Goal: Navigation & Orientation: Find specific page/section

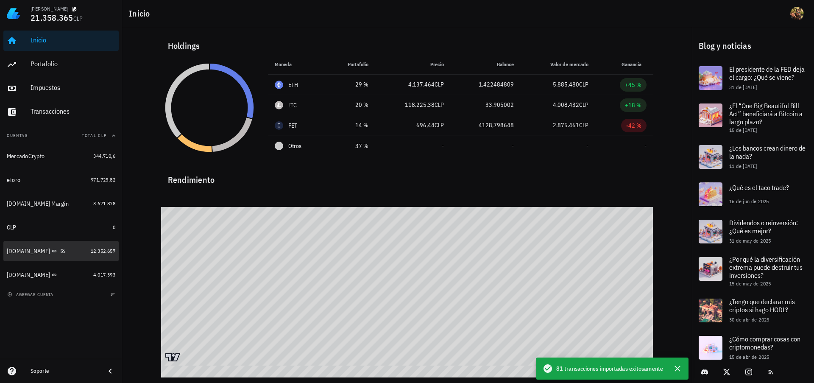
click at [28, 253] on div "[DOMAIN_NAME]" at bounding box center [28, 251] width 43 height 7
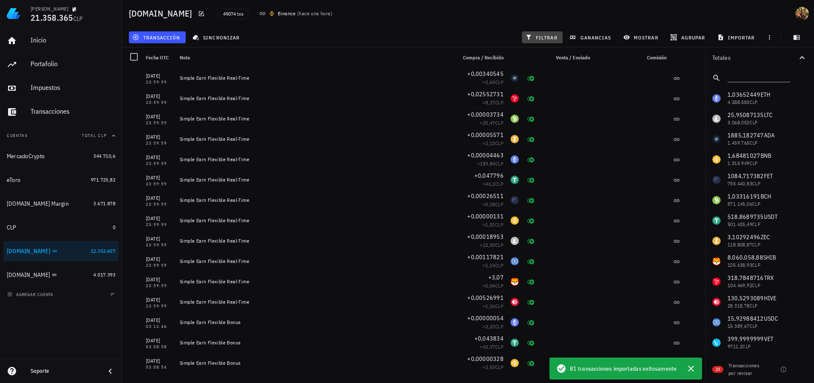
click at [546, 36] on span "filtrar" at bounding box center [542, 37] width 31 height 7
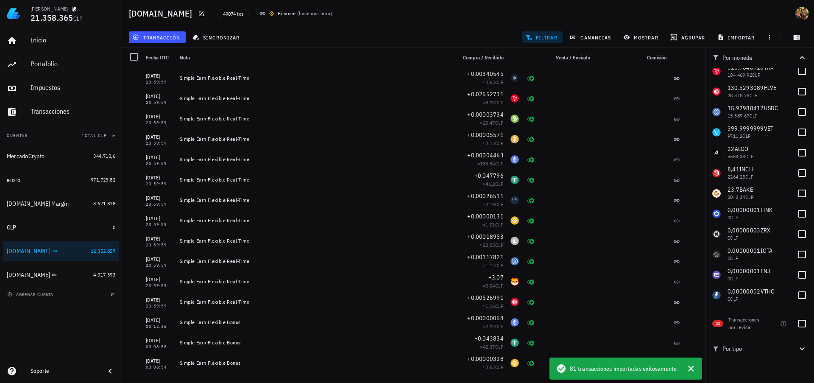
scroll to position [229, 0]
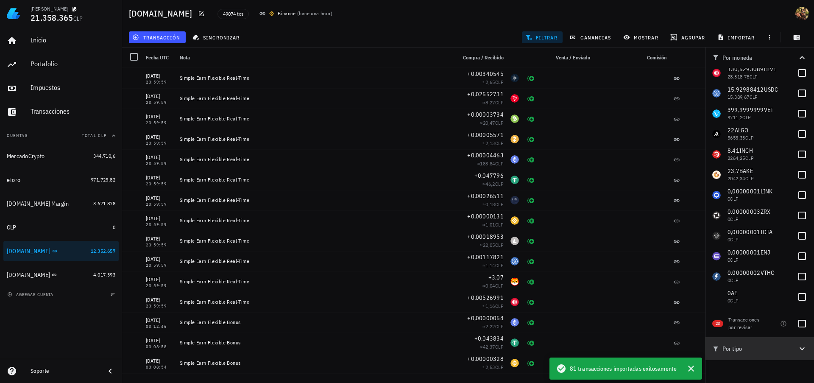
click at [796, 346] on span "Por tipo" at bounding box center [754, 348] width 85 height 9
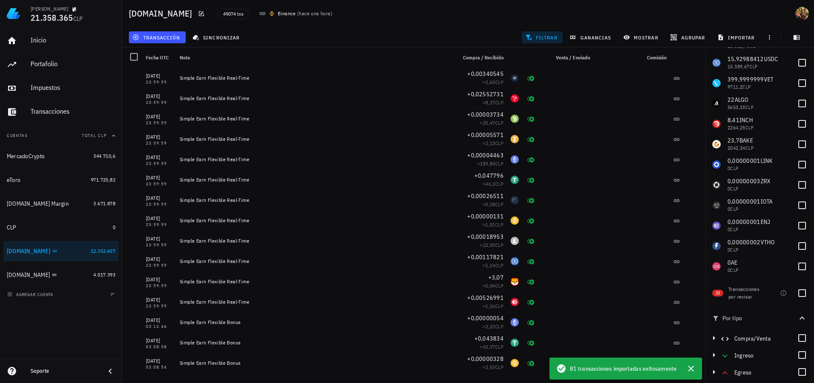
scroll to position [45, 0]
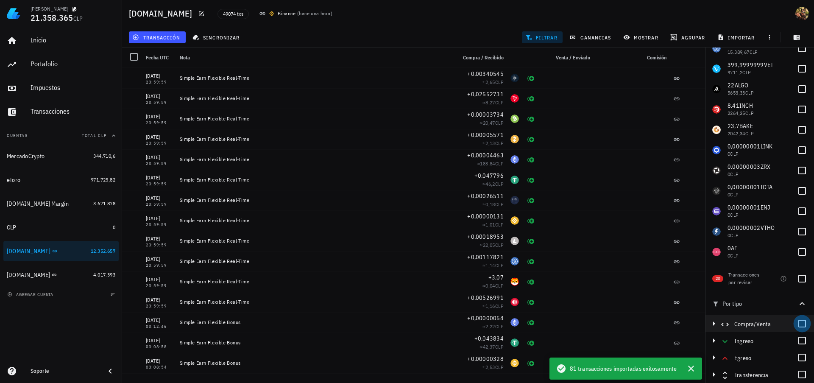
click at [798, 322] on div at bounding box center [802, 323] width 14 height 14
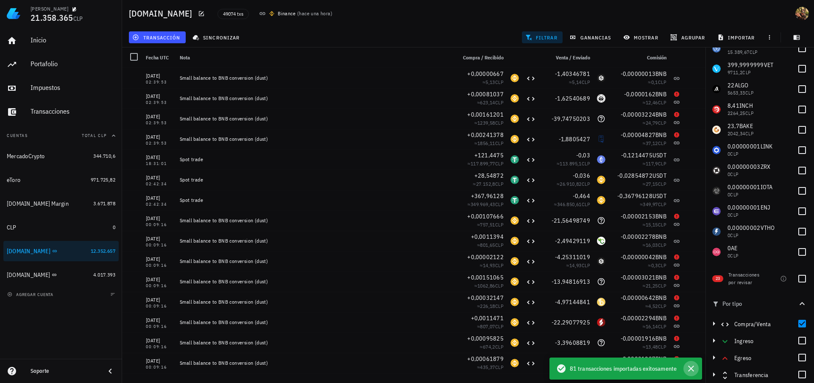
click at [693, 370] on icon "button" at bounding box center [691, 368] width 6 height 6
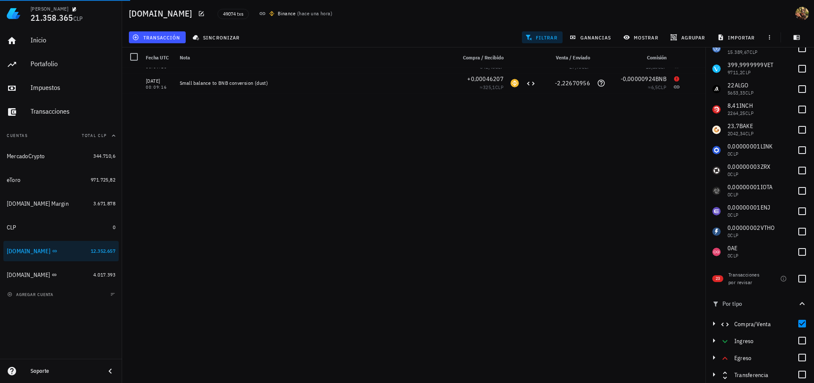
scroll to position [0, 0]
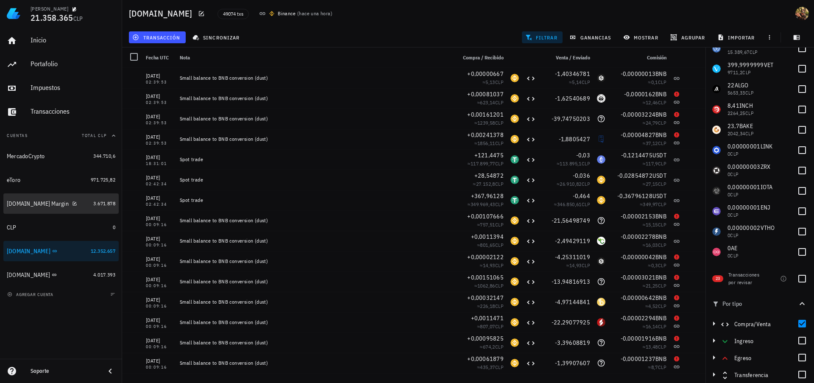
click at [46, 206] on div "[DOMAIN_NAME] Margin" at bounding box center [38, 203] width 62 height 7
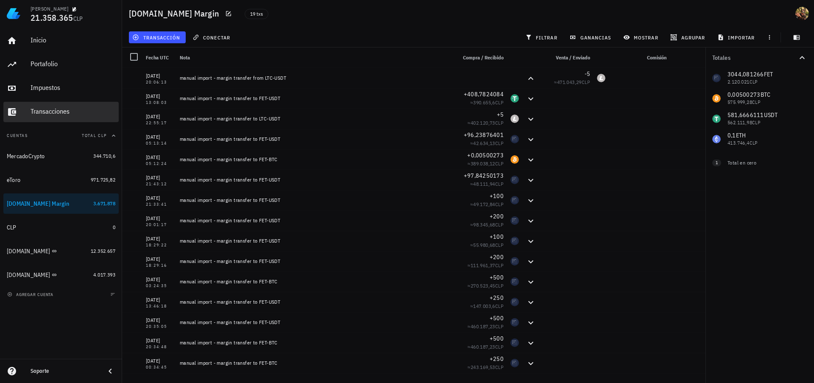
click at [40, 116] on div "Transacciones" at bounding box center [73, 111] width 85 height 19
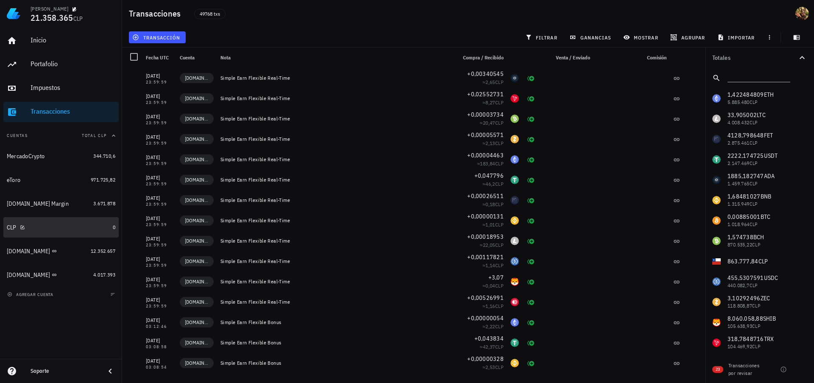
click at [43, 228] on div "CLP" at bounding box center [58, 227] width 103 height 8
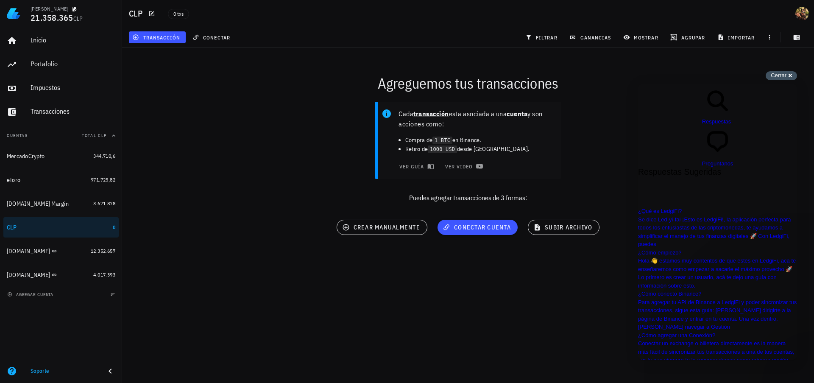
click at [773, 78] on span "Cerrar" at bounding box center [779, 75] width 16 height 6
